Goal: Transaction & Acquisition: Purchase product/service

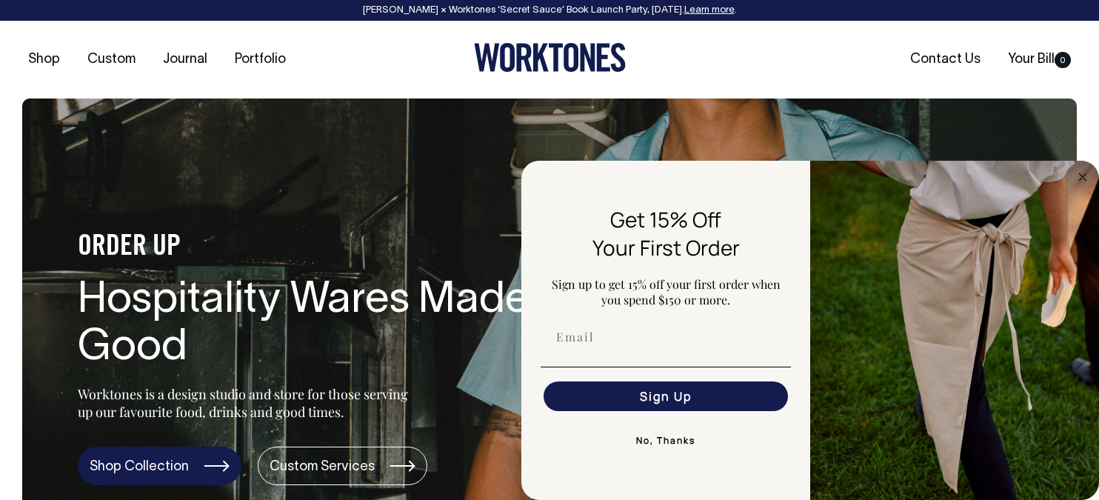
click at [190, 457] on link "Shop Collection" at bounding box center [160, 465] width 164 height 38
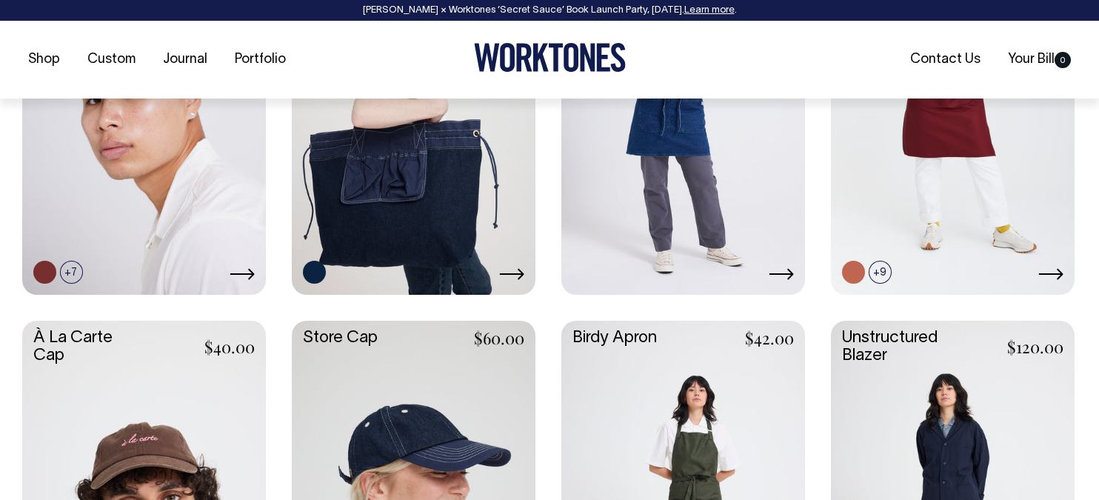
scroll to position [808, 0]
click at [776, 268] on icon at bounding box center [780, 273] width 25 height 12
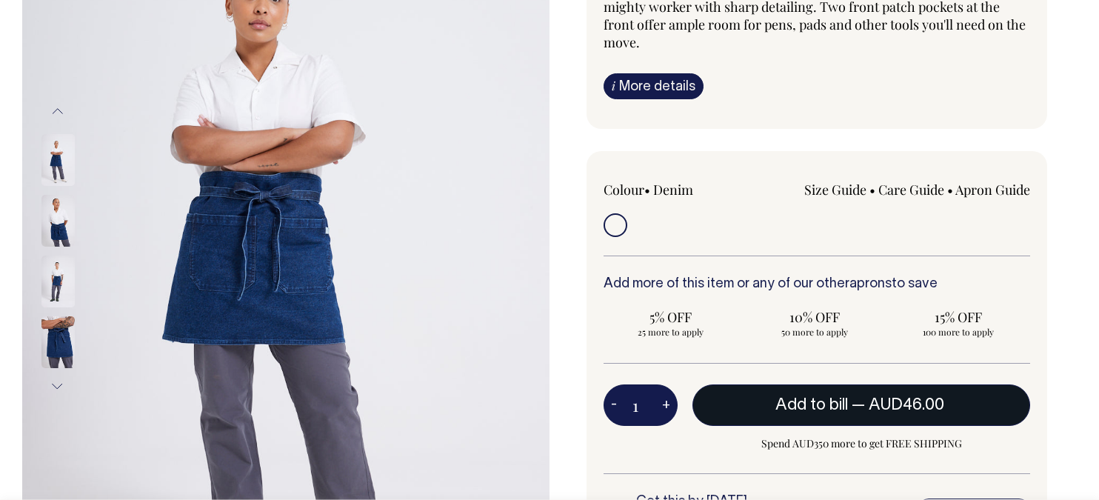
scroll to position [246, 0]
click at [854, 397] on span "— AUD46.00" at bounding box center [899, 404] width 96 height 15
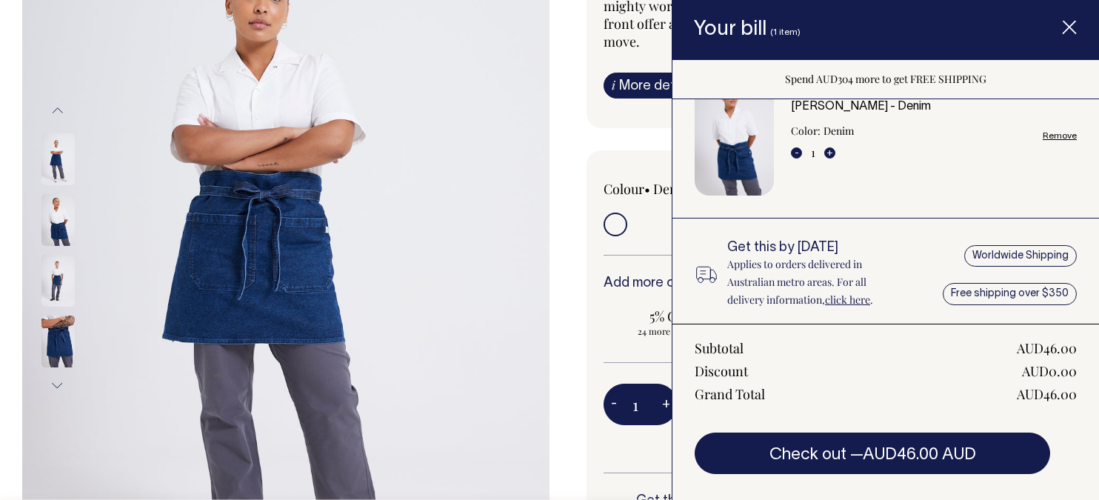
scroll to position [44, 0]
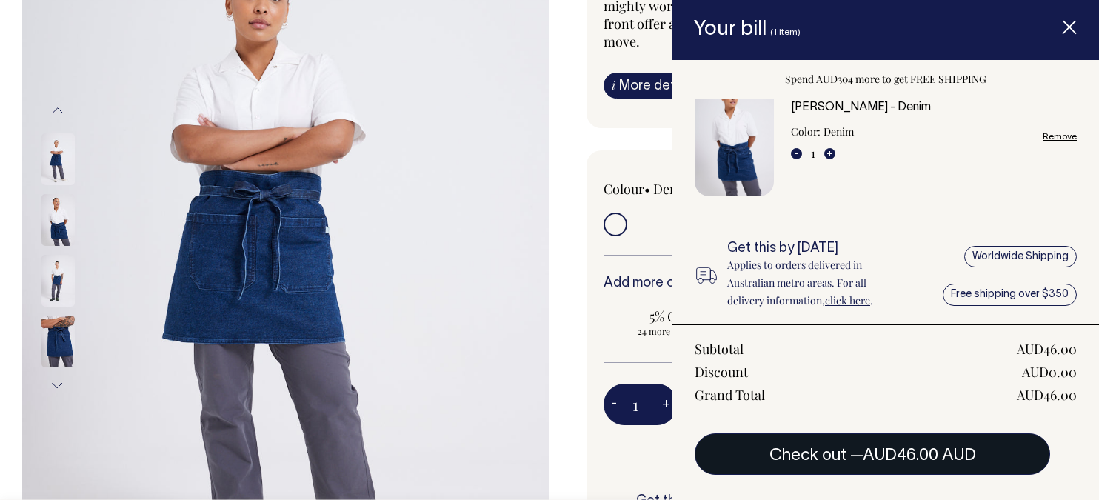
click at [848, 459] on button "Check out — AUD46.00 AUD" at bounding box center [871, 453] width 355 height 41
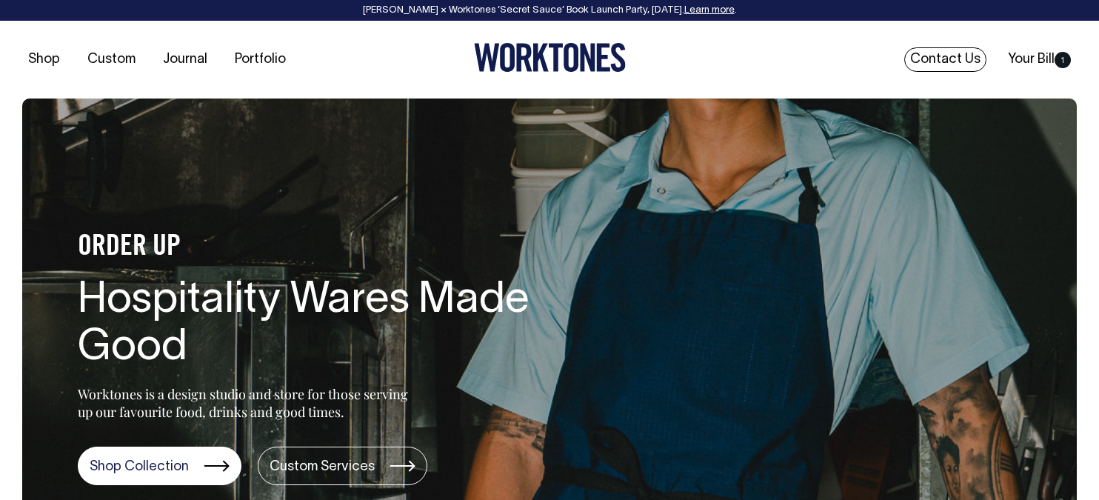
click at [950, 47] on link "Contact Us" at bounding box center [945, 59] width 82 height 24
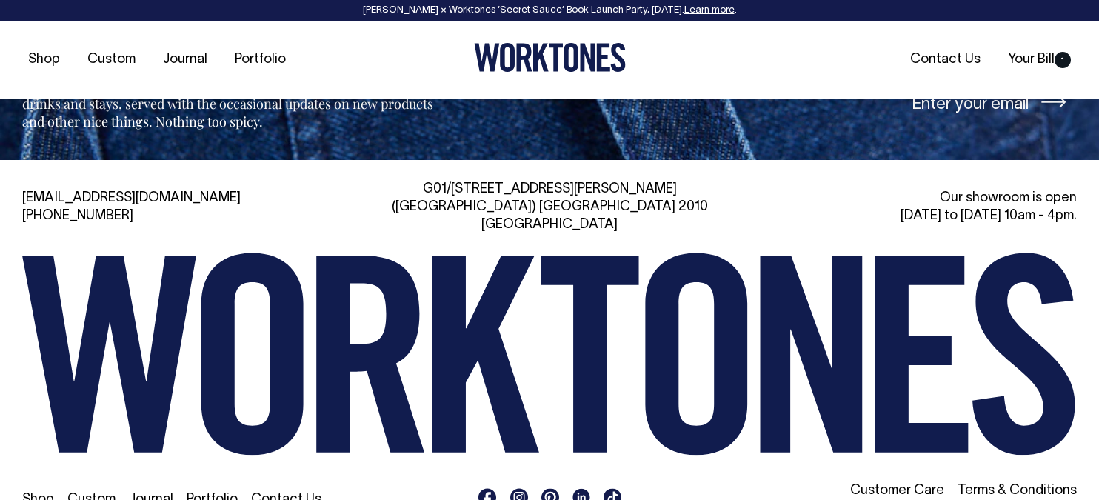
scroll to position [3411, 0]
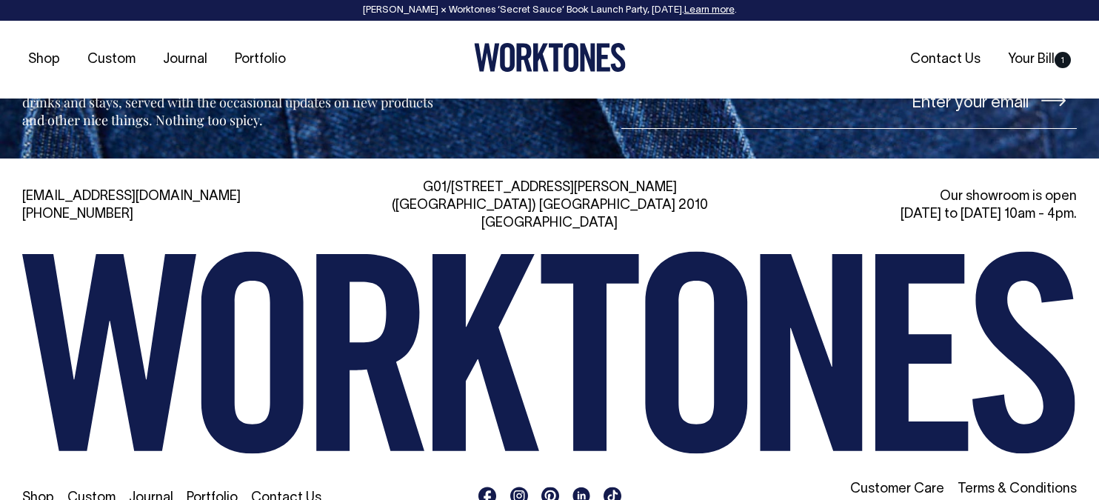
click at [902, 483] on link "Customer Care" at bounding box center [897, 489] width 94 height 13
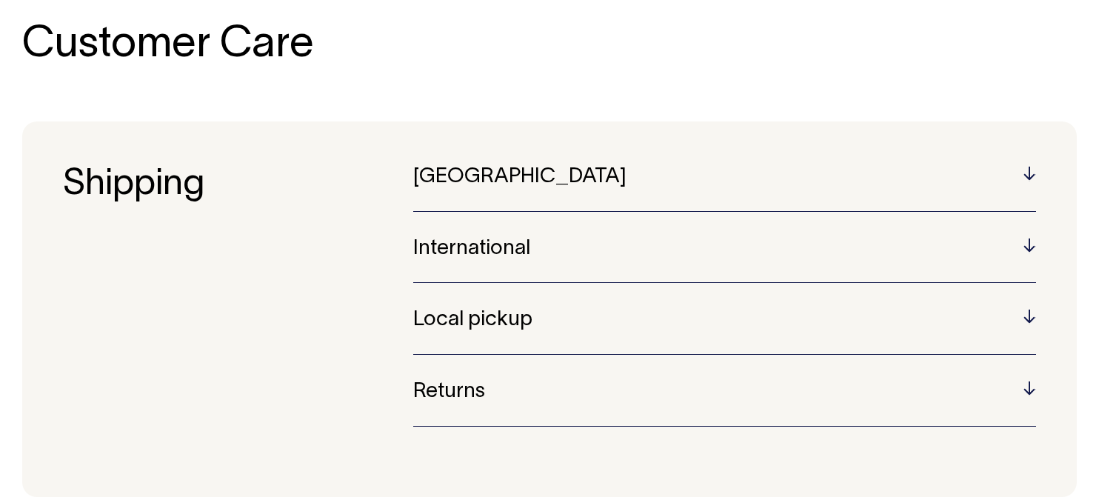
scroll to position [92, 0]
drag, startPoint x: 694, startPoint y: 242, endPoint x: 592, endPoint y: 244, distance: 101.4
click at [592, 244] on h5 "International" at bounding box center [724, 248] width 623 height 23
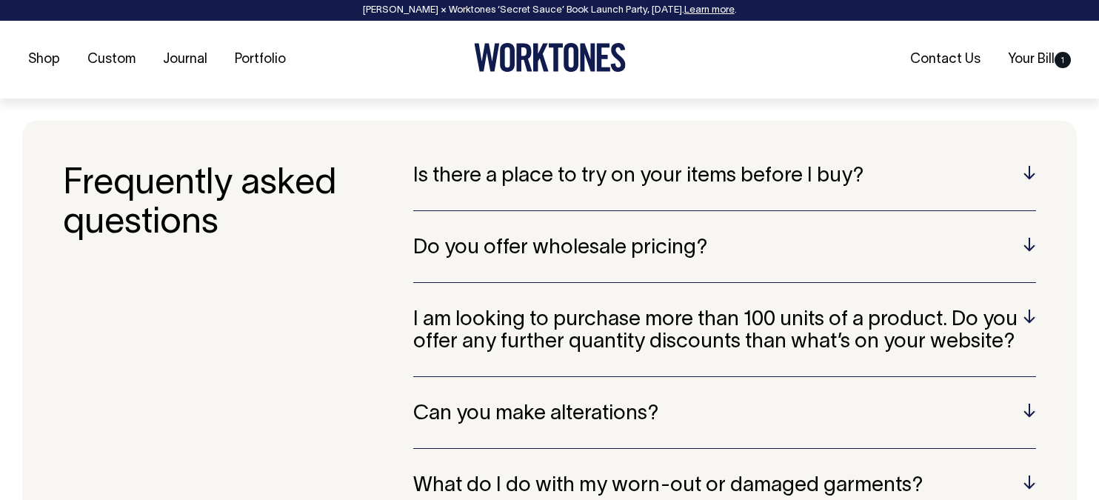
scroll to position [626, 0]
click at [623, 236] on h5 "Do you offer wholesale pricing?" at bounding box center [724, 247] width 623 height 23
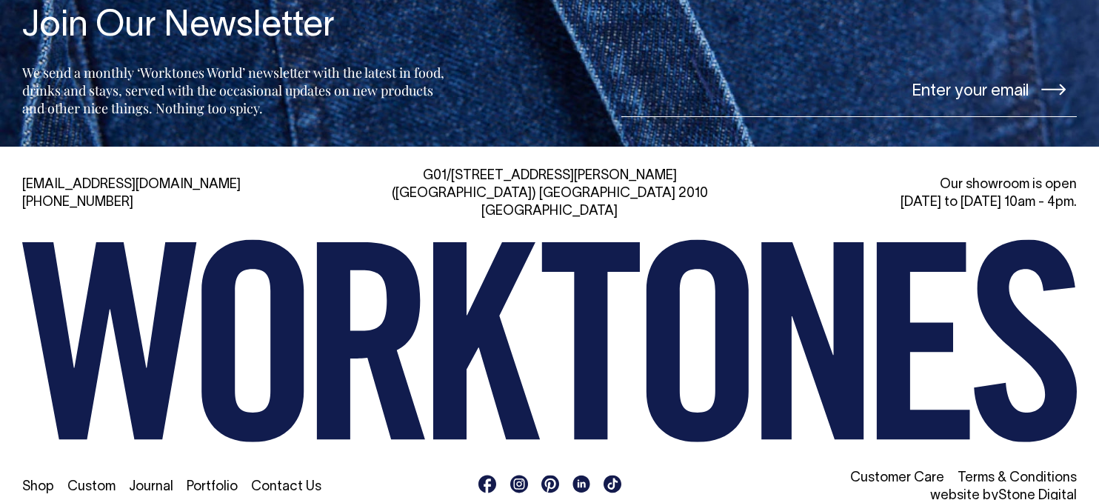
scroll to position [1898, 0]
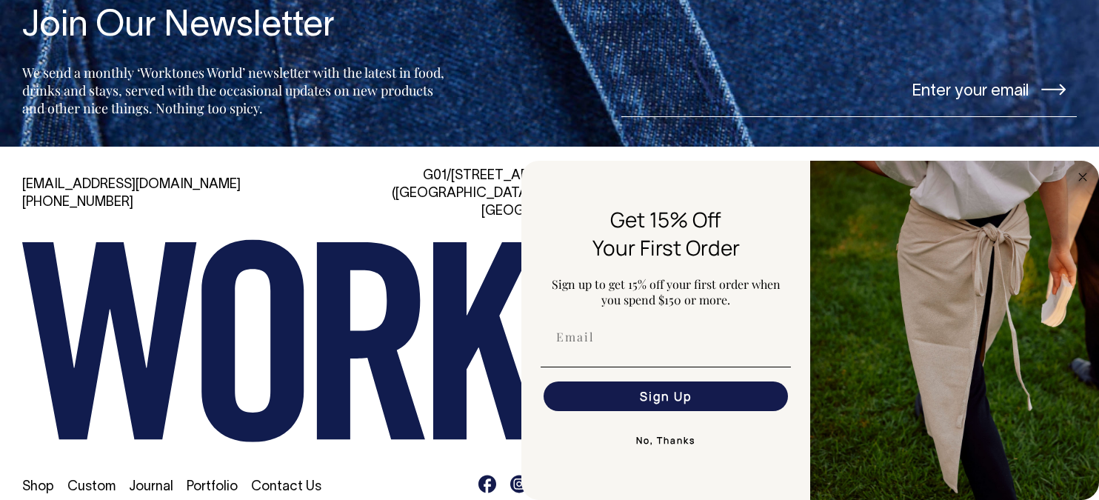
click at [648, 443] on button "No, Thanks" at bounding box center [665, 441] width 250 height 30
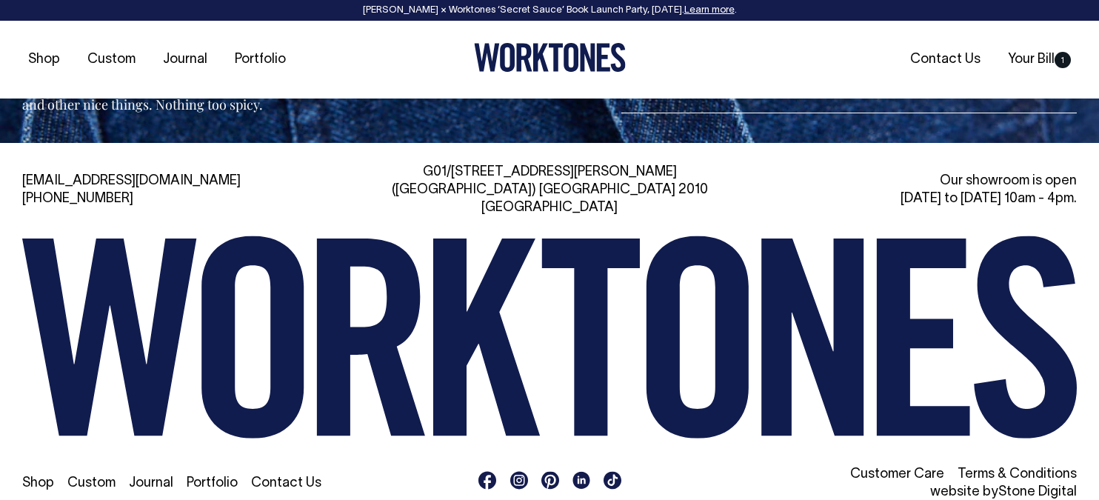
scroll to position [1902, 0]
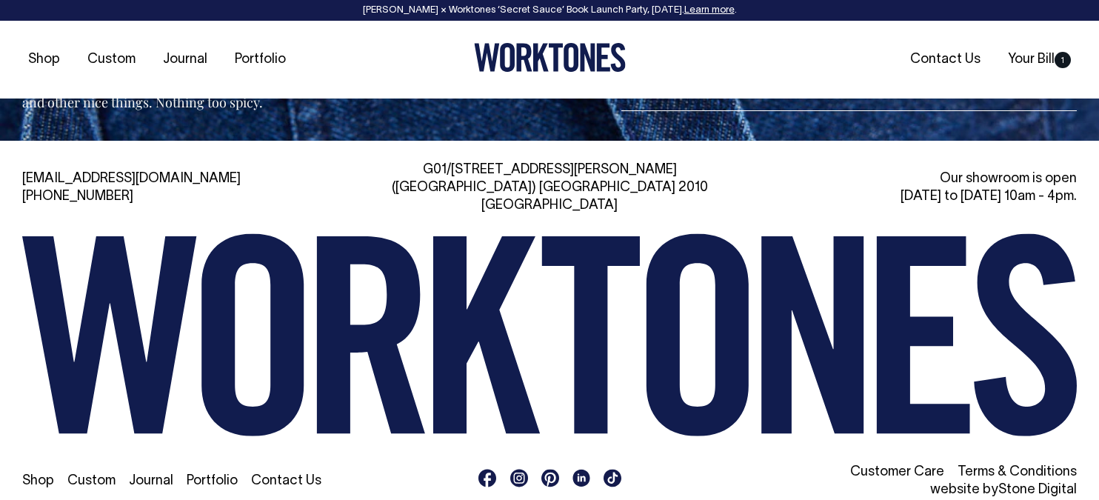
scroll to position [1729, 0]
click at [519, 469] on rect at bounding box center [519, 478] width 18 height 18
